Goal: Communication & Community: Answer question/provide support

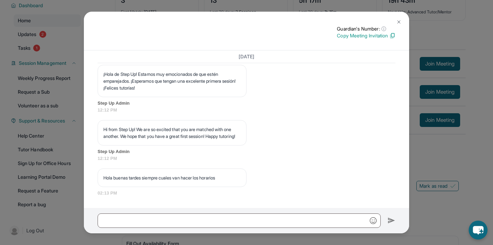
scroll to position [54, 0]
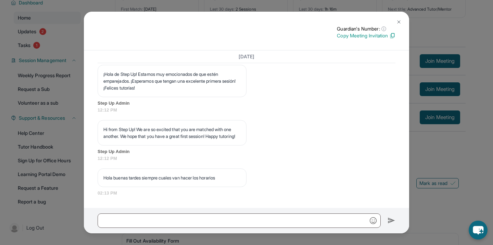
click at [174, 178] on p "Hola buenas tardes siempre cuales van hacer los horarios" at bounding box center [171, 177] width 137 height 7
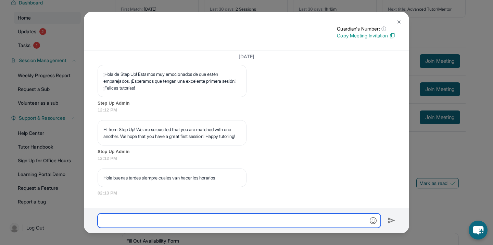
click at [298, 223] on input "text" at bounding box center [239, 220] width 283 height 14
type input "****"
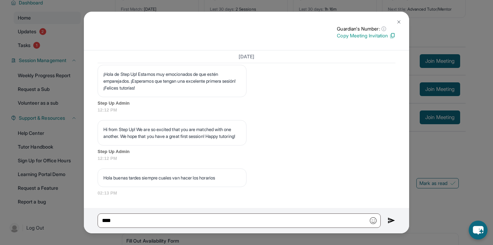
click at [483, 177] on div "Guardian's Number: ⓘ This isn't the guardian's real number — it's a private for…" at bounding box center [246, 122] width 493 height 245
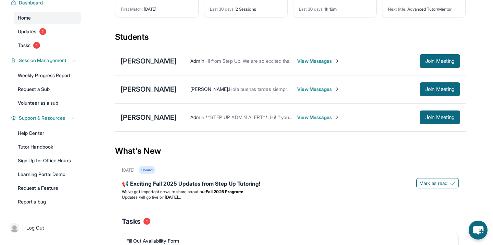
click at [314, 117] on span "View Messages" at bounding box center [318, 117] width 43 height 7
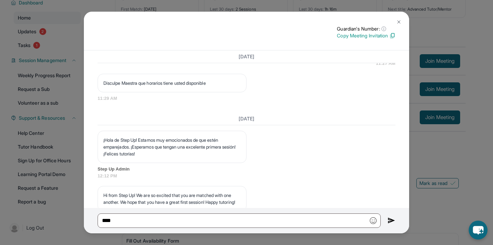
scroll to position [0, 0]
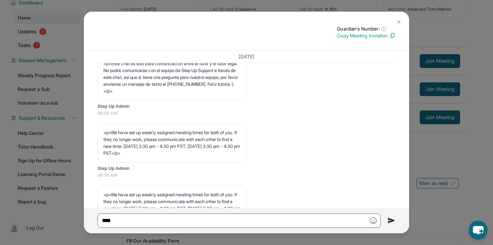
click at [457, 169] on div "Guardian's Number: ⓘ This isn't the guardian's real number — it's a private for…" at bounding box center [246, 122] width 493 height 245
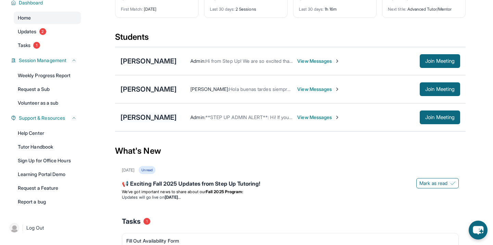
click at [173, 117] on div "[PERSON_NAME]" at bounding box center [149, 117] width 56 height 10
